Goal: Browse casually

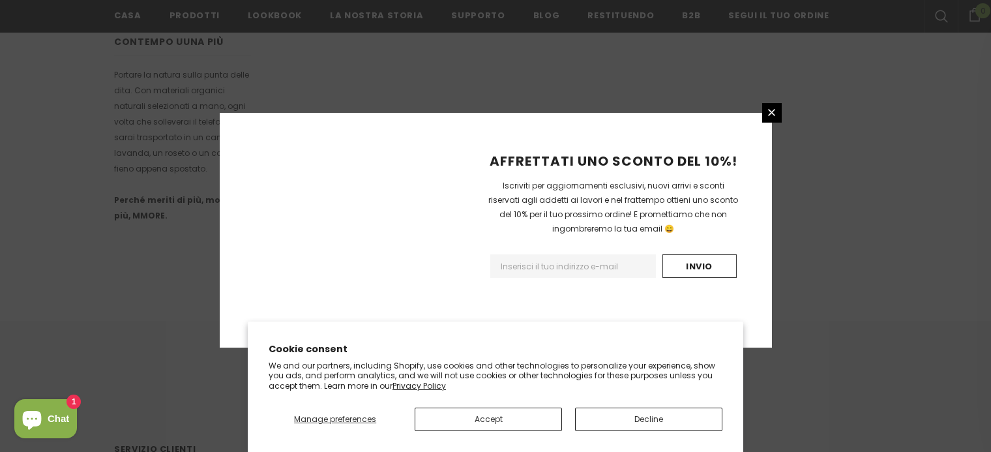
scroll to position [885, 0]
